Goal: Task Accomplishment & Management: Manage account settings

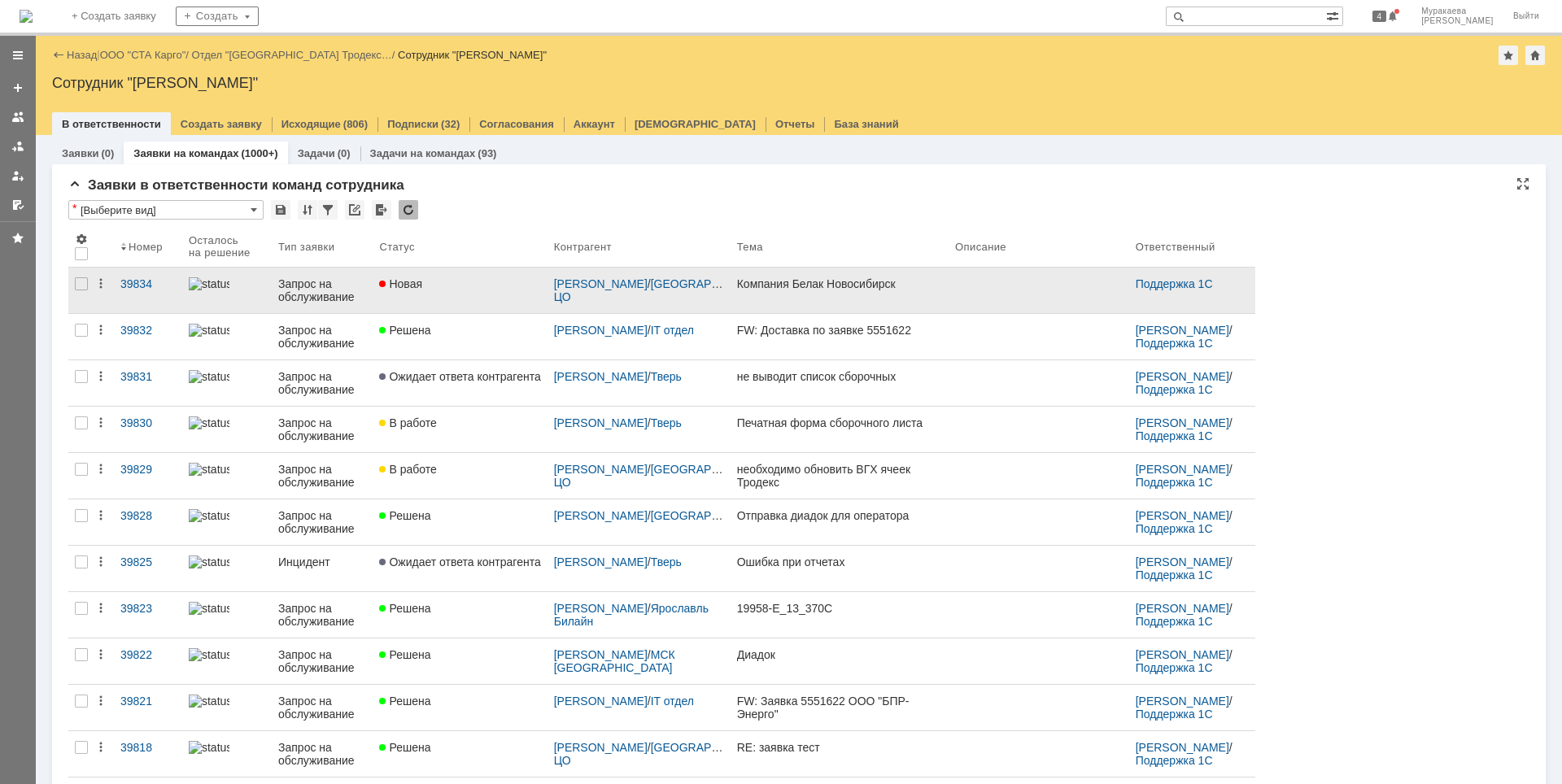
click at [322, 293] on div "Запрос на обслуживание" at bounding box center [322, 290] width 87 height 26
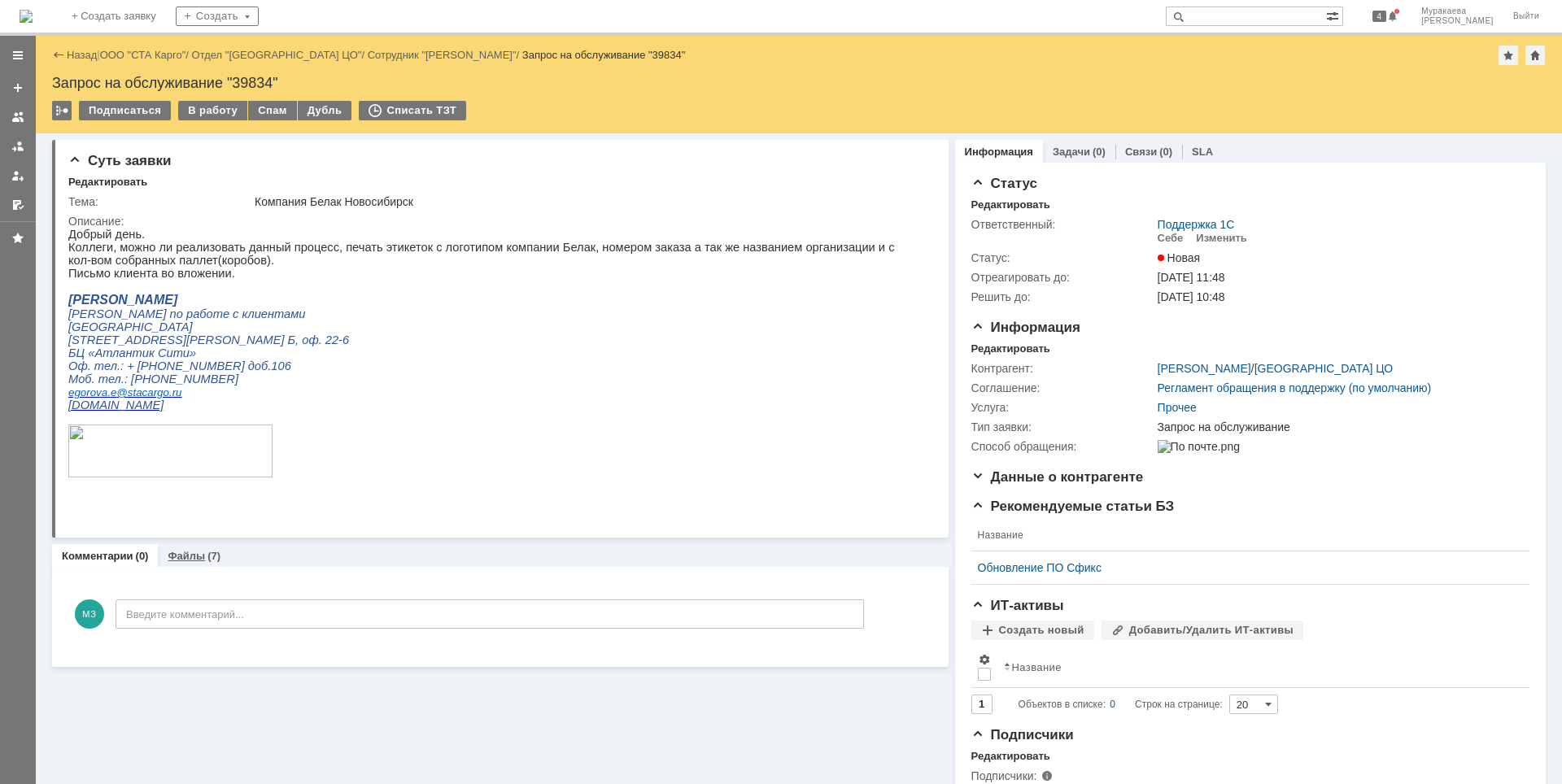
click at [195, 556] on link "Файлы" at bounding box center [185, 555] width 37 height 12
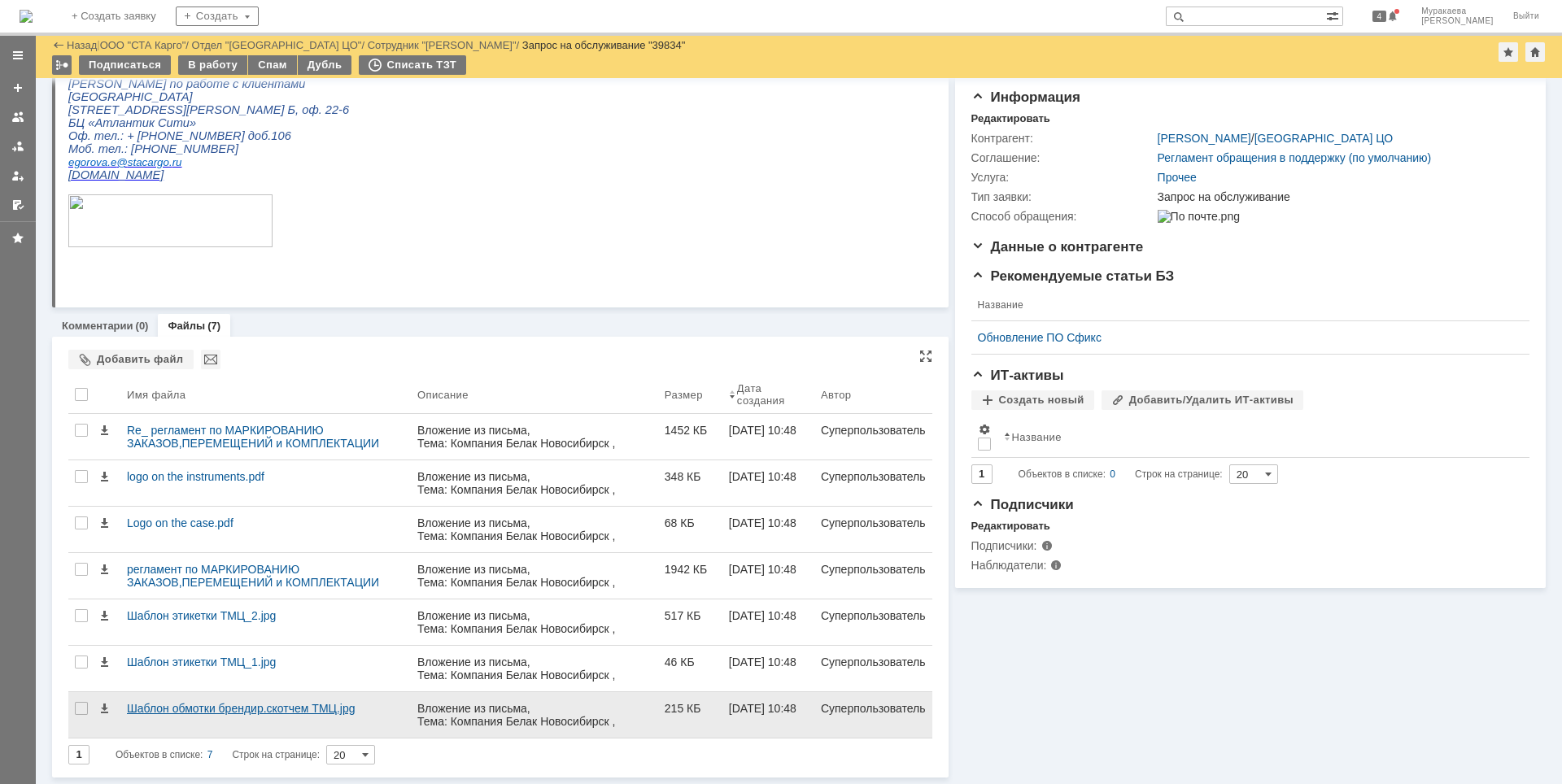
click at [232, 701] on div "Шаблон обмотки брендир.скотчем ТМЦ.jpg" at bounding box center [265, 715] width 290 height 46
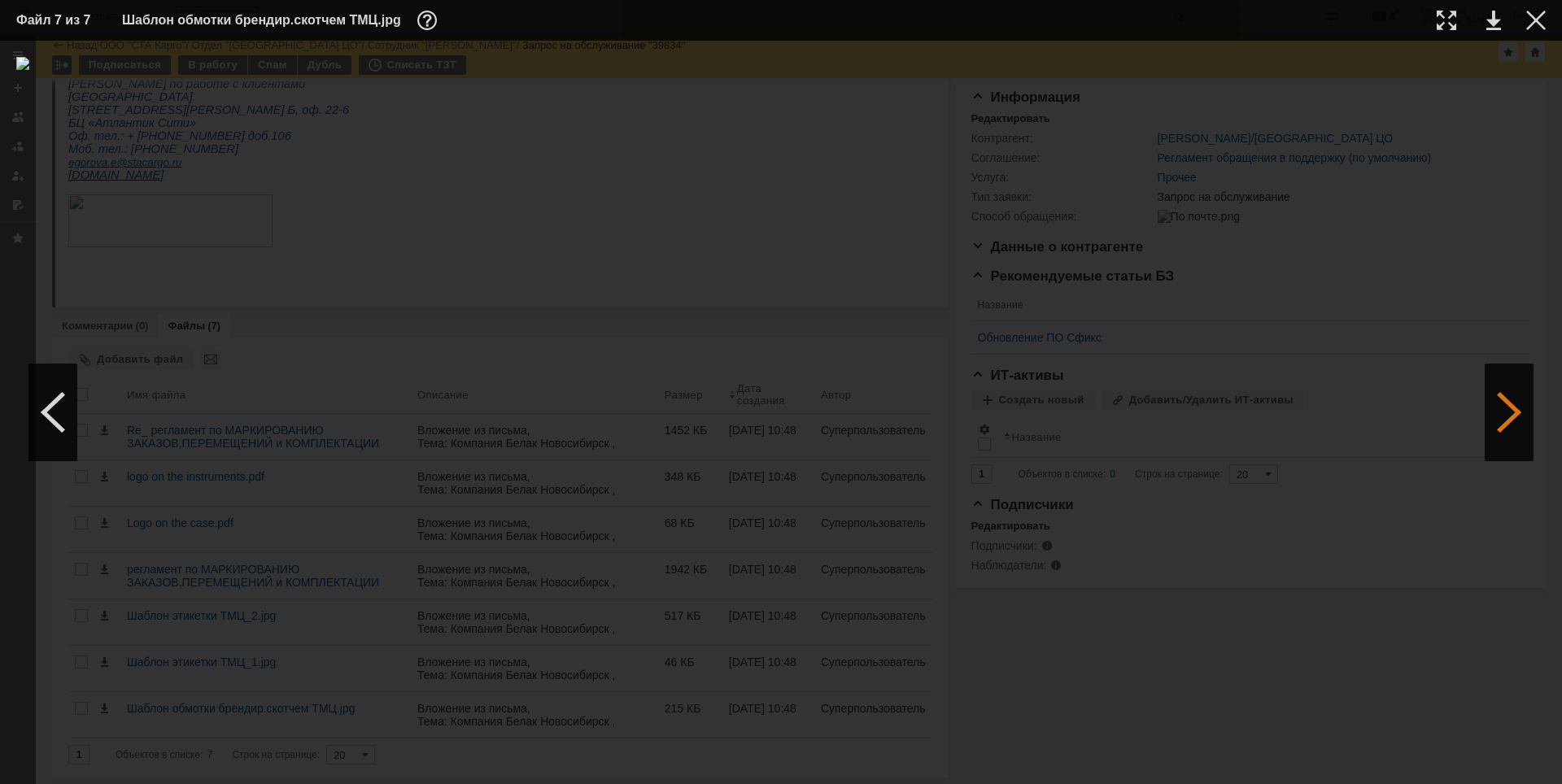
click at [1518, 395] on div at bounding box center [1509, 411] width 48 height 98
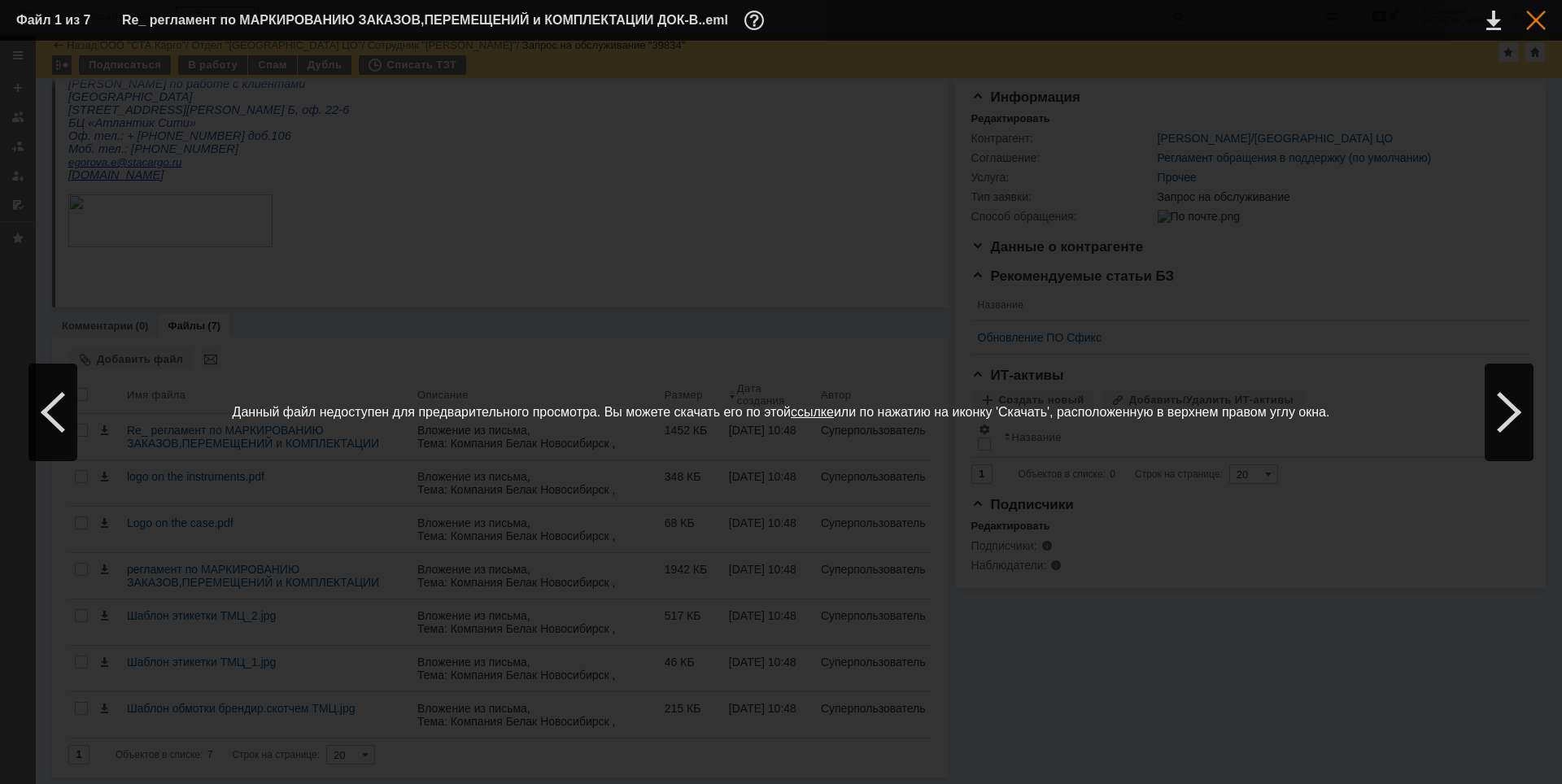
click at [1533, 26] on div at bounding box center [1535, 20] width 20 height 20
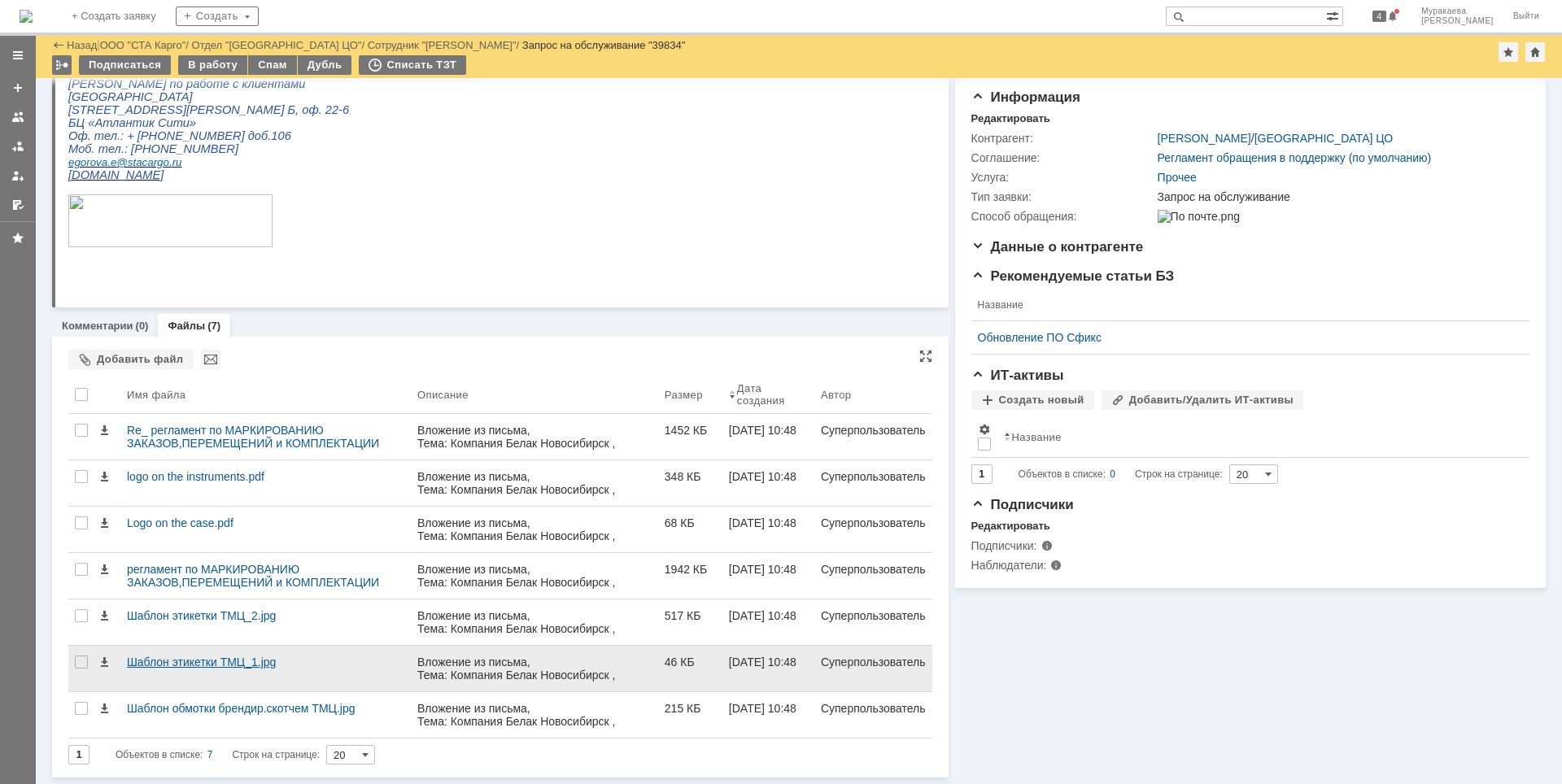
click at [210, 657] on div "Шаблон этикетки ТМЦ_1.jpg" at bounding box center [265, 662] width 278 height 13
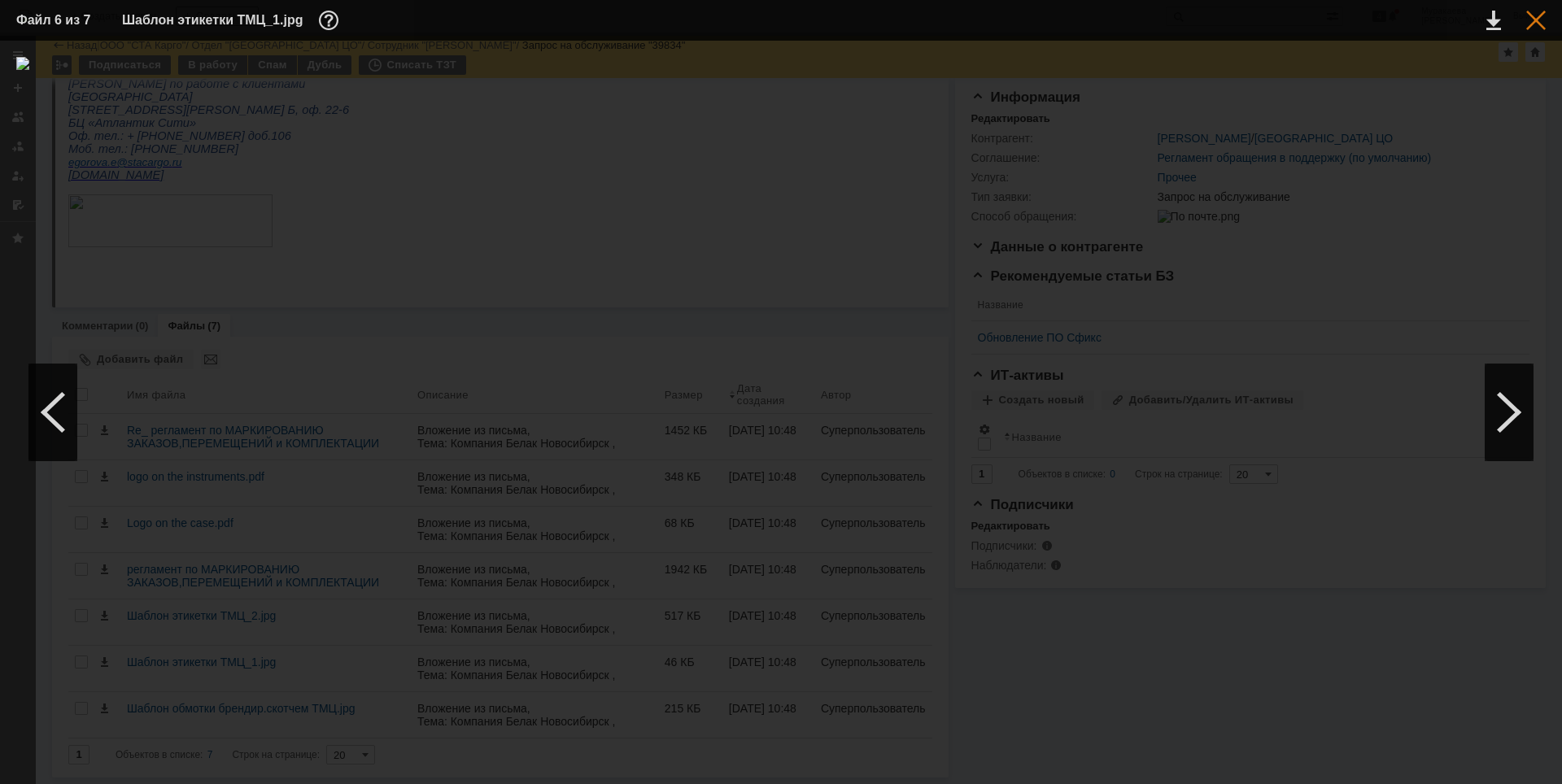
click at [1540, 19] on div at bounding box center [1535, 20] width 20 height 20
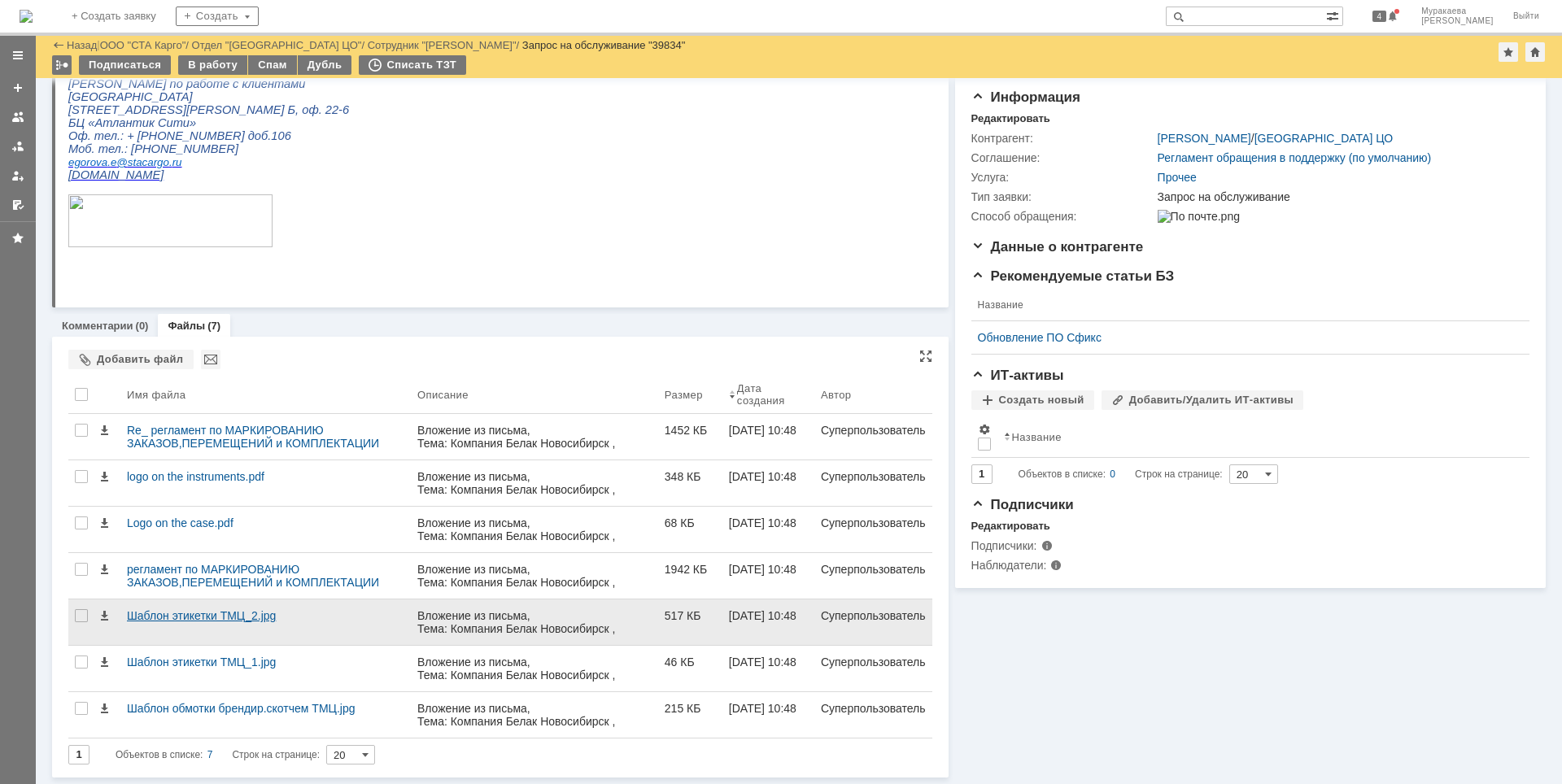
click at [224, 617] on div "Шаблон этикетки ТМЦ_2.jpg" at bounding box center [265, 616] width 278 height 13
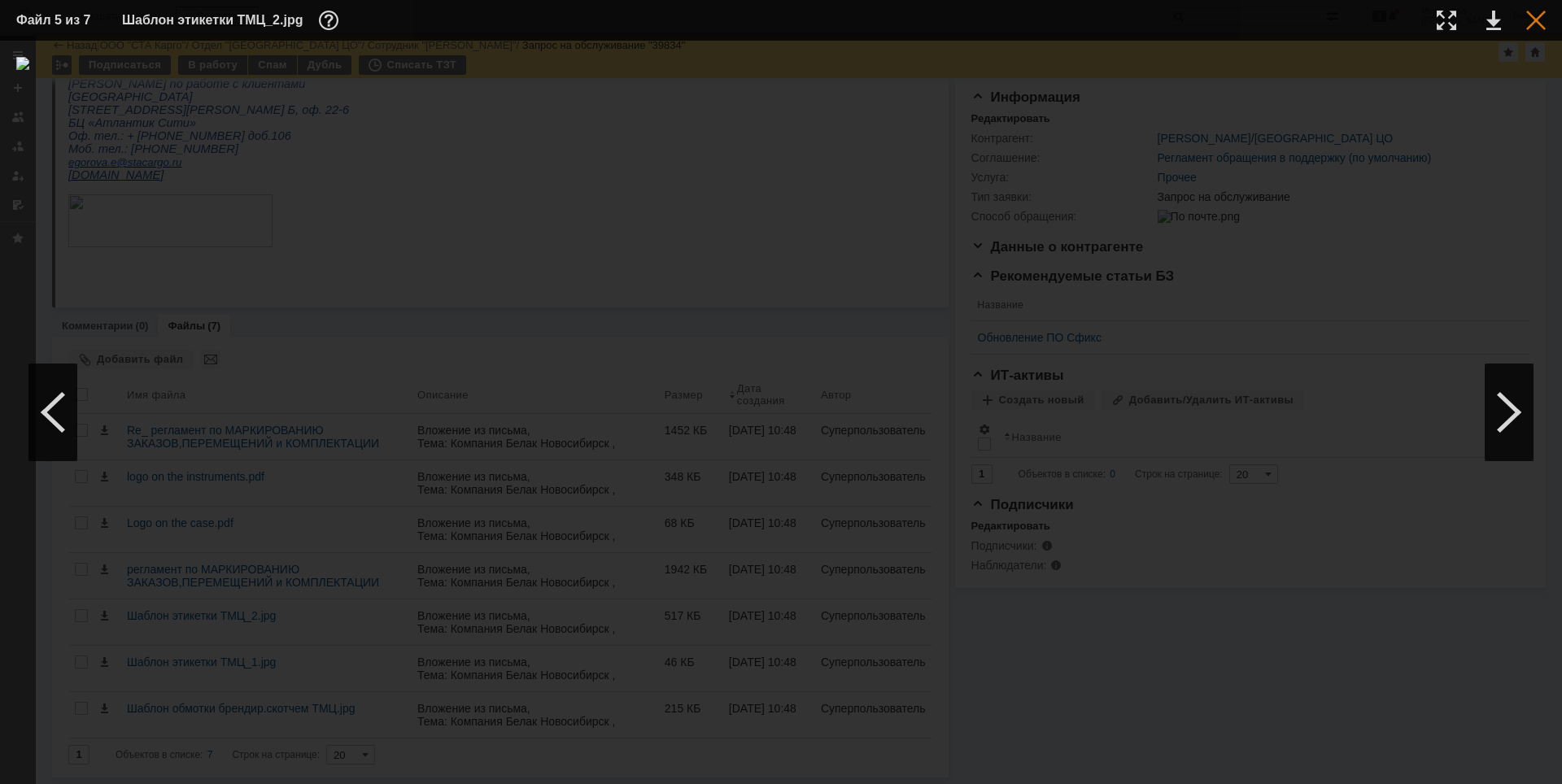
click at [1529, 23] on div at bounding box center [1535, 20] width 20 height 20
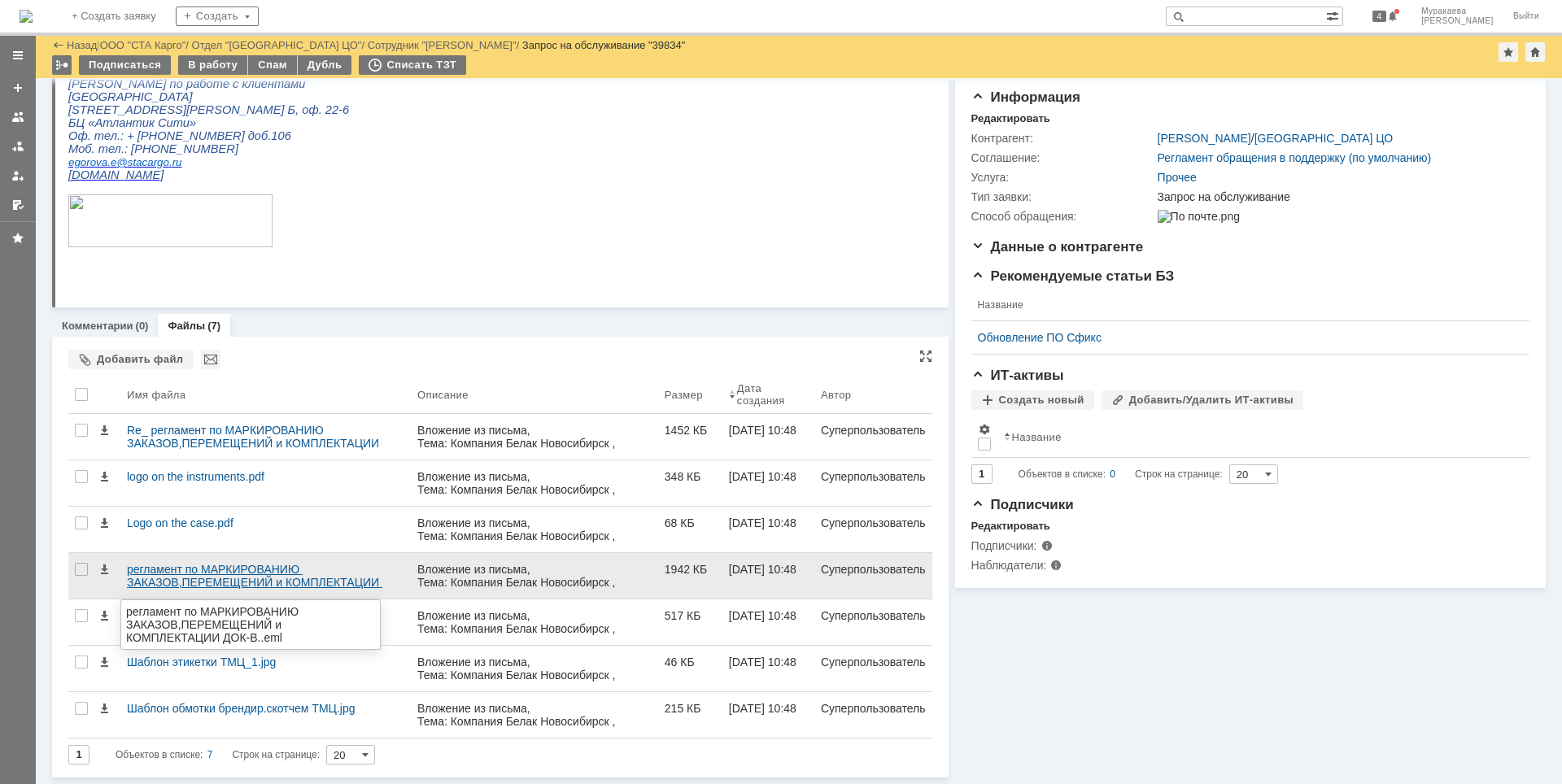
click at [198, 575] on div "регламент по МАРКИРОВАНИЮ ЗАКАЗОВ,ПЕРЕМЕЩЕНИЙ и КОМПЛЕКТАЦИИ ДОК-В..eml" at bounding box center [265, 575] width 278 height 26
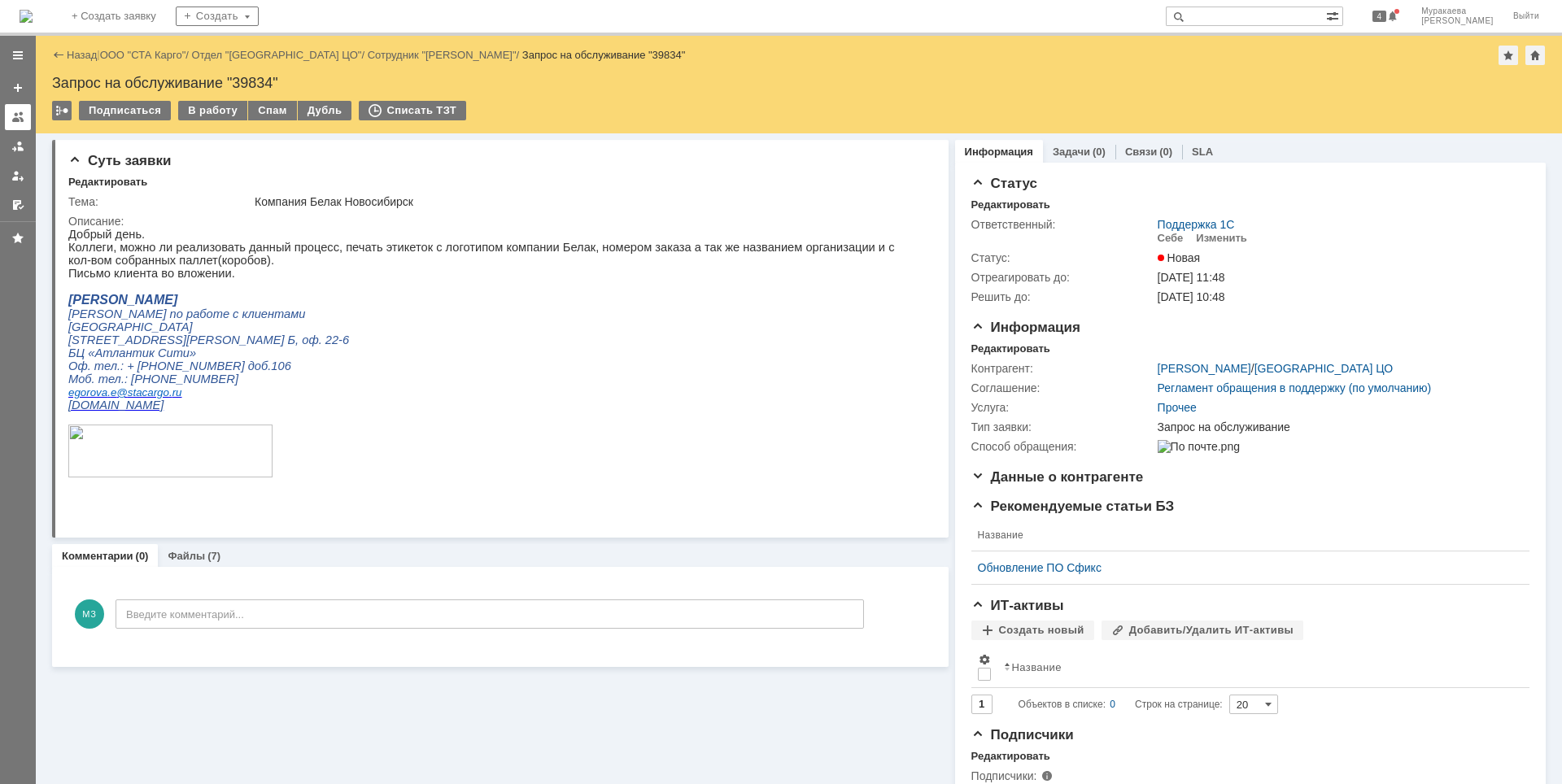
click at [21, 116] on div at bounding box center [18, 117] width 13 height 13
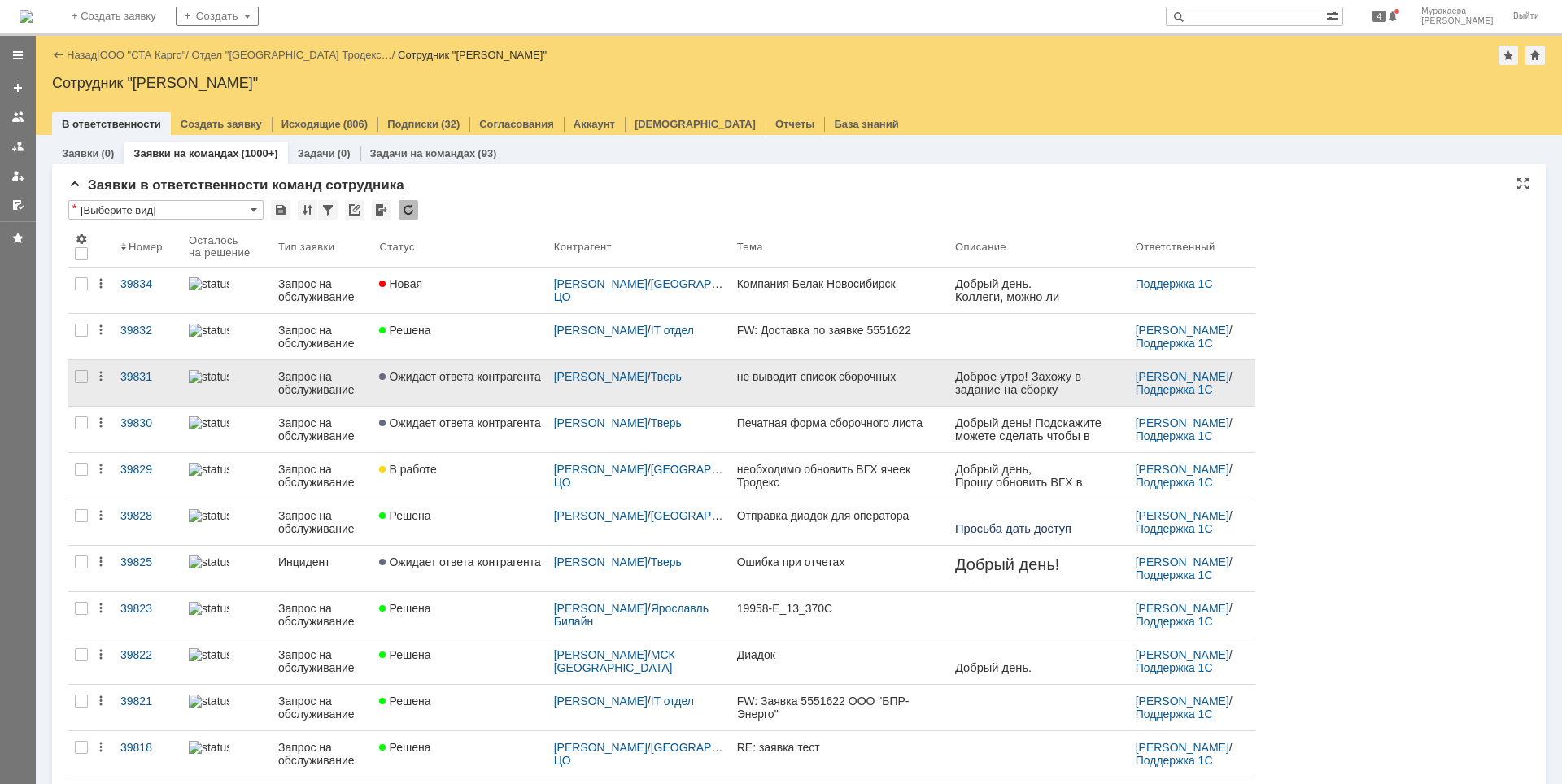
click at [296, 385] on div "Запрос на обслуживание" at bounding box center [322, 382] width 87 height 26
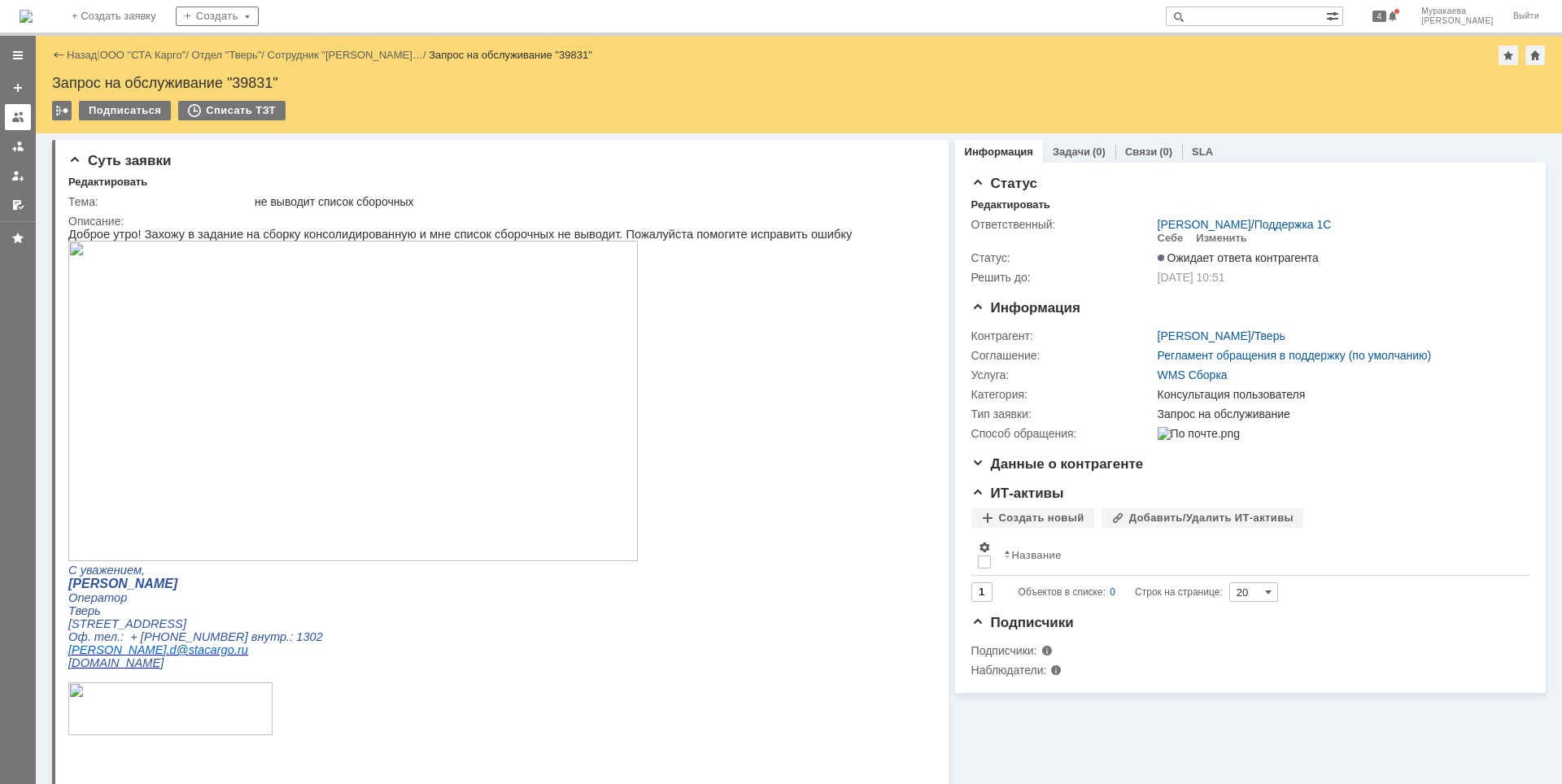
click at [12, 115] on div at bounding box center [18, 117] width 13 height 13
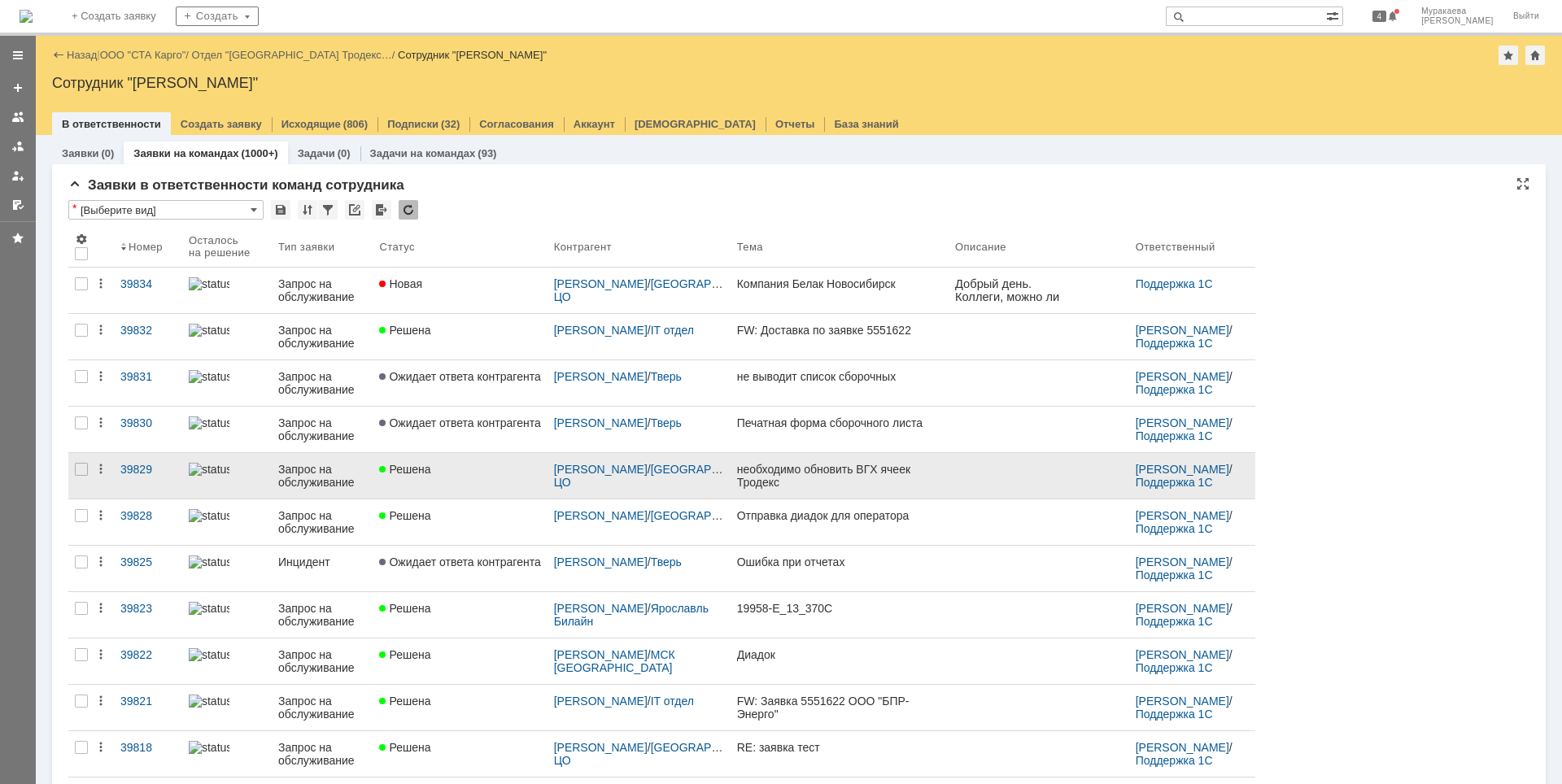
click at [319, 464] on div "Запрос на обслуживание" at bounding box center [322, 475] width 87 height 26
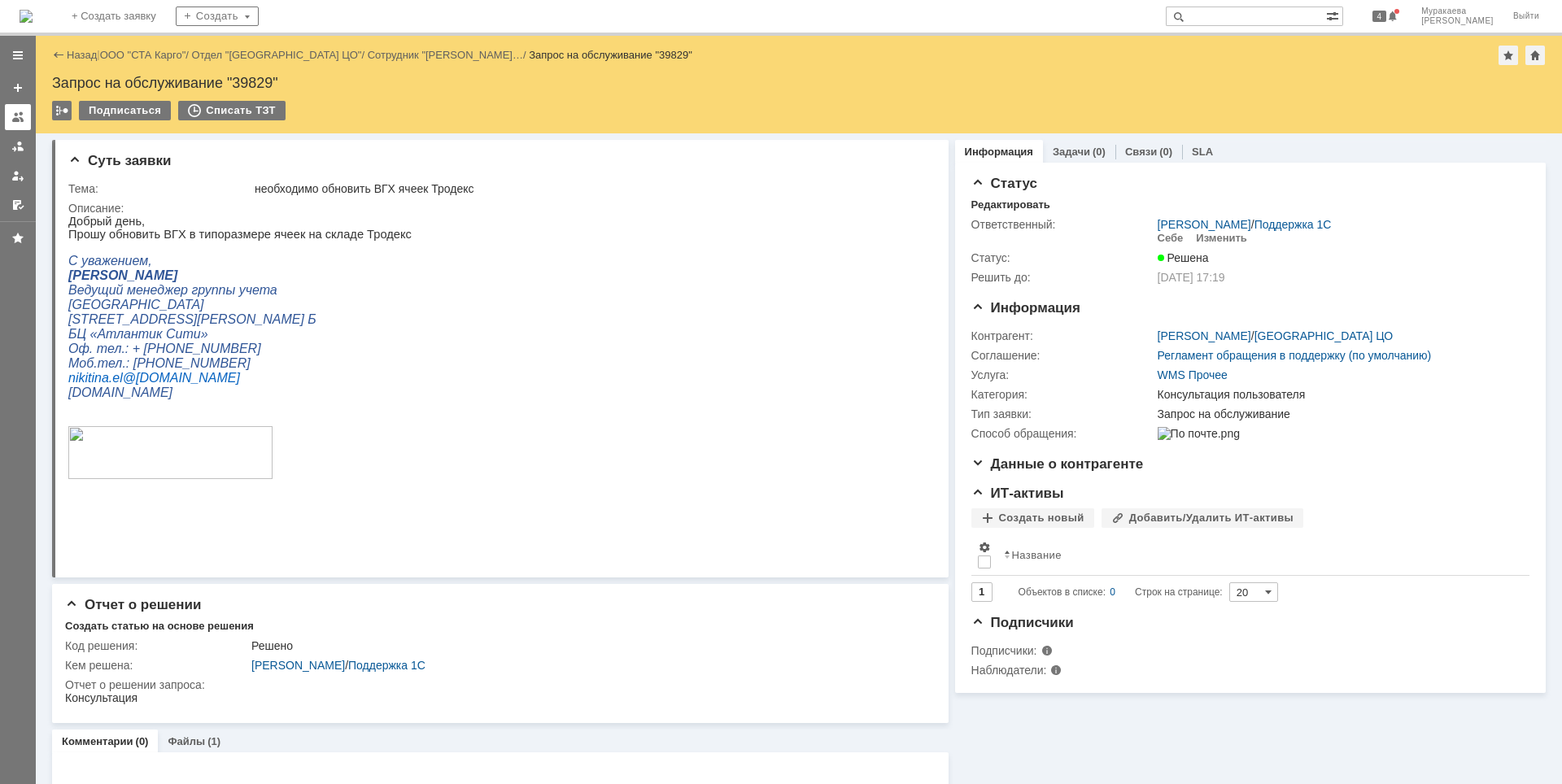
click at [19, 108] on link at bounding box center [17, 117] width 26 height 26
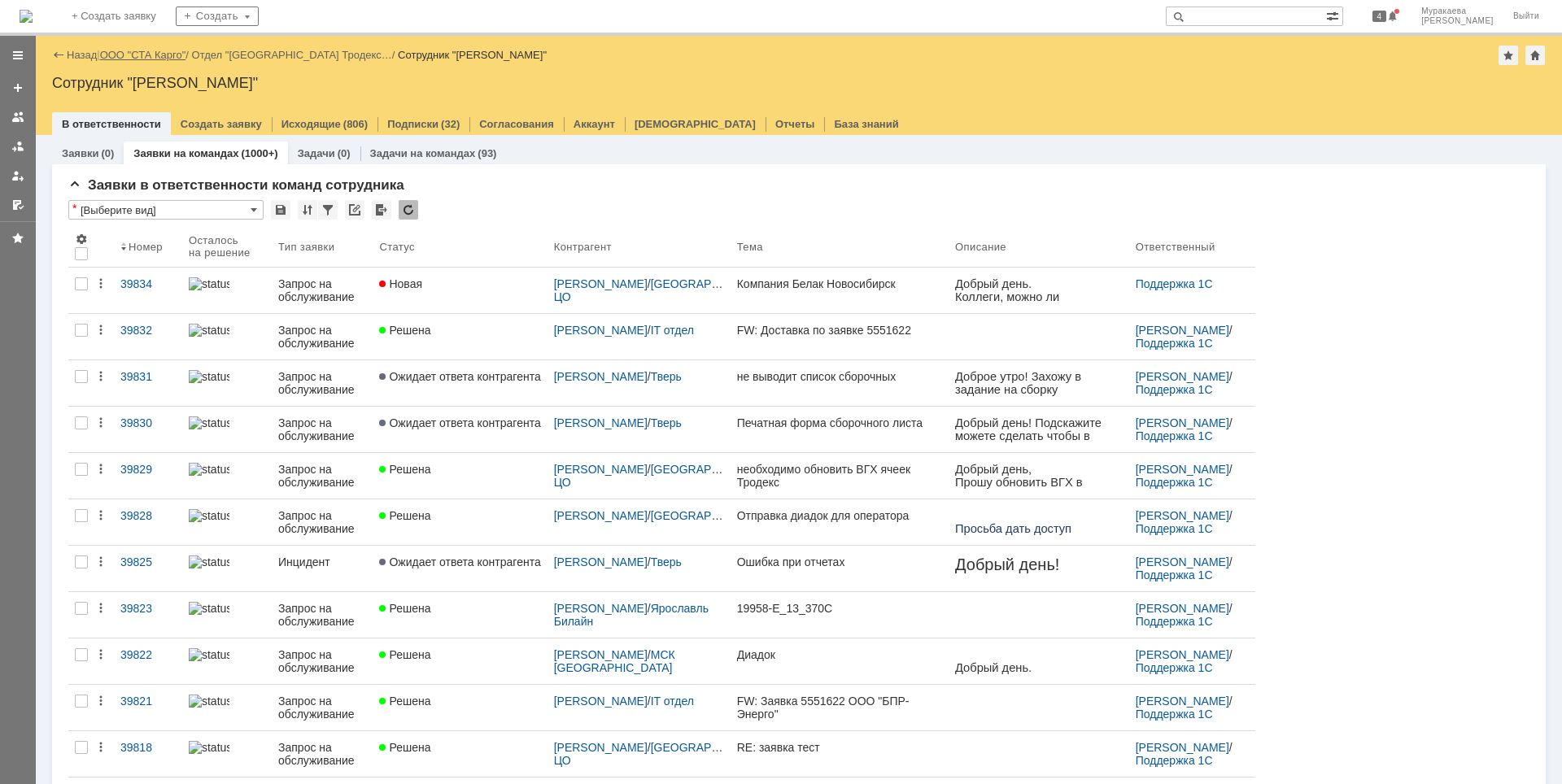
click at [117, 54] on link "ООО "СТА Карго"" at bounding box center [143, 54] width 87 height 12
